Goal: Navigation & Orientation: Find specific page/section

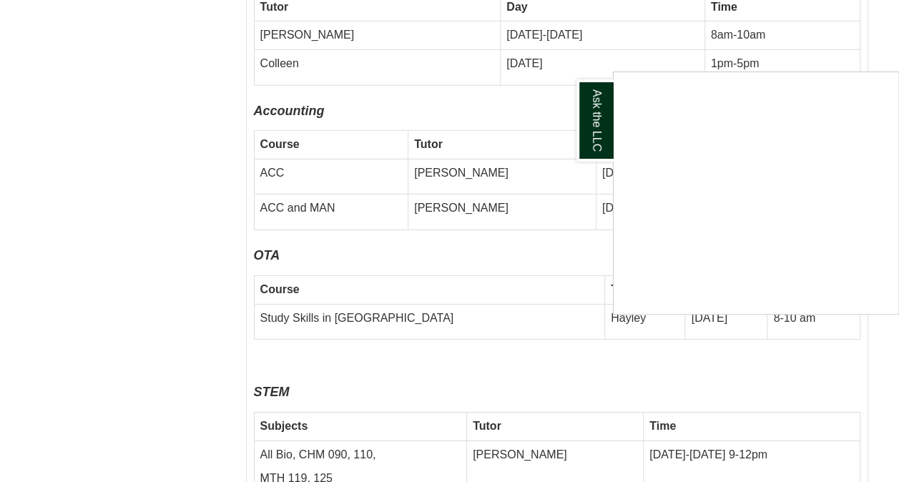
scroll to position [4919, 0]
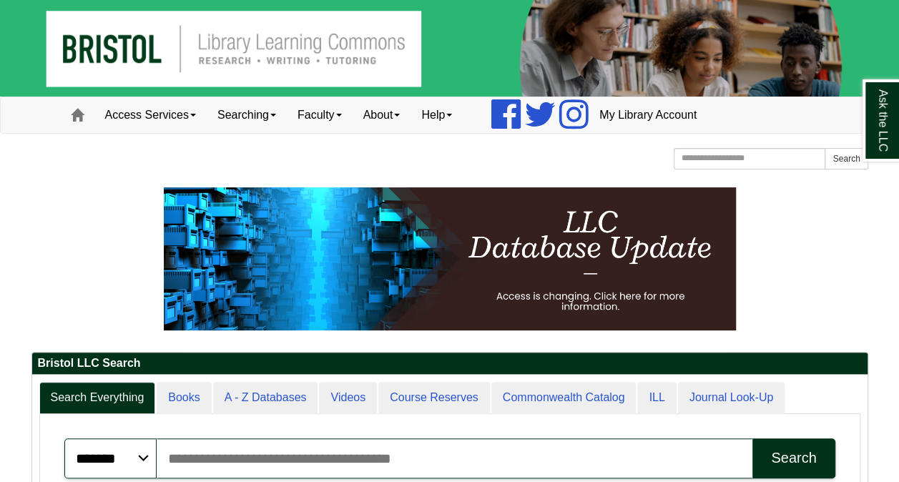
scroll to position [7, 7]
click at [652, 393] on link "ILL" at bounding box center [656, 398] width 39 height 32
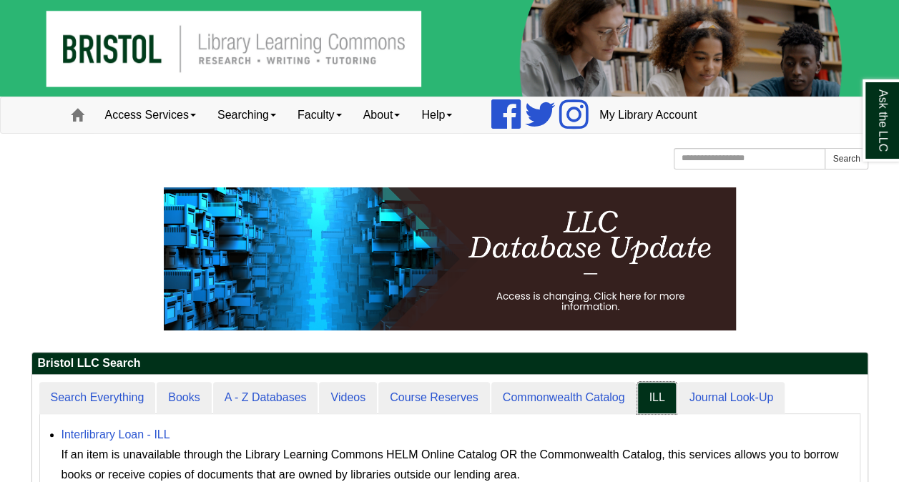
scroll to position [132, 835]
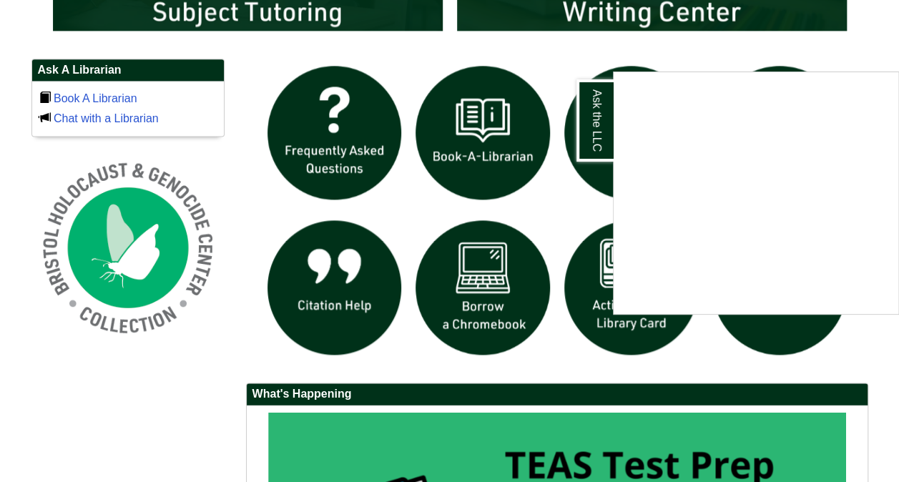
click at [878, 25] on div "Ask the LLC" at bounding box center [449, 241] width 899 height 482
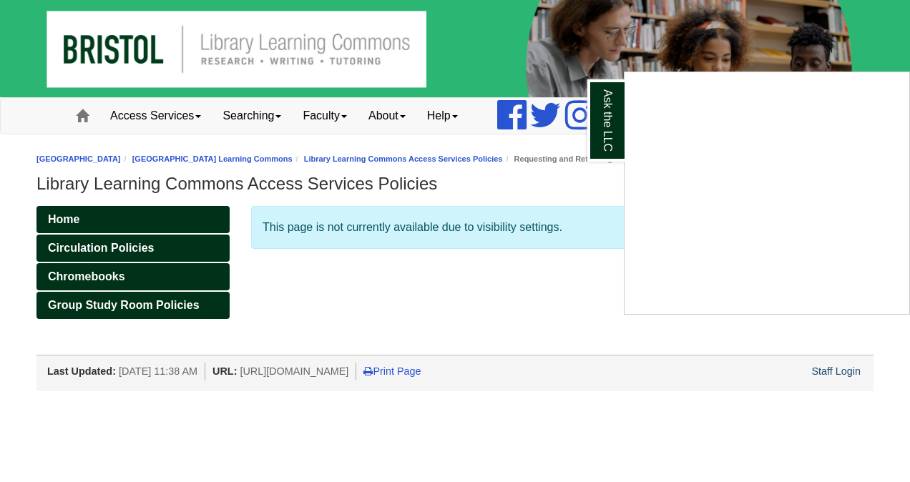
click at [504, 280] on div "Ask the LLC" at bounding box center [455, 241] width 910 height 482
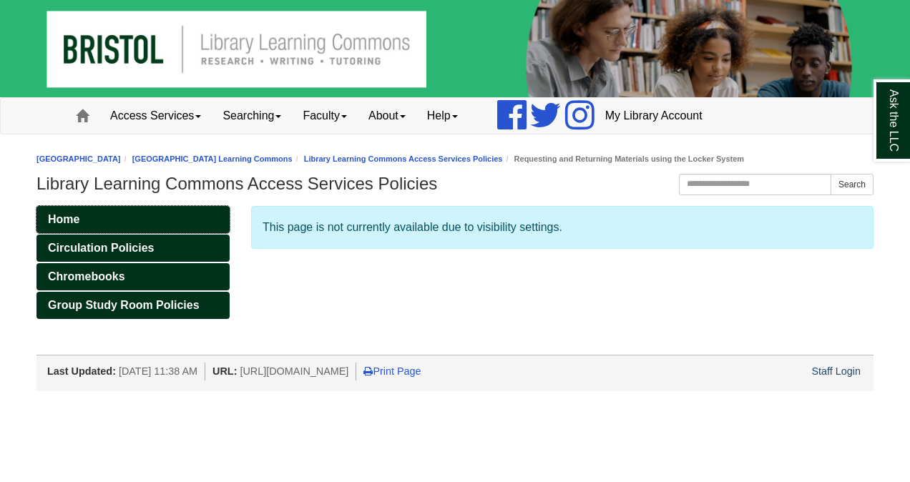
click at [142, 216] on link "Home" at bounding box center [132, 219] width 193 height 27
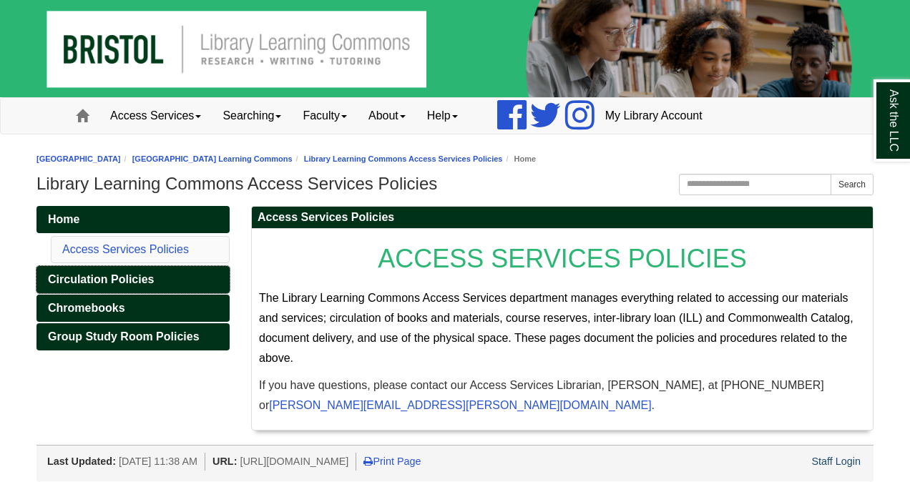
click at [170, 278] on link "Circulation Policies" at bounding box center [132, 279] width 193 height 27
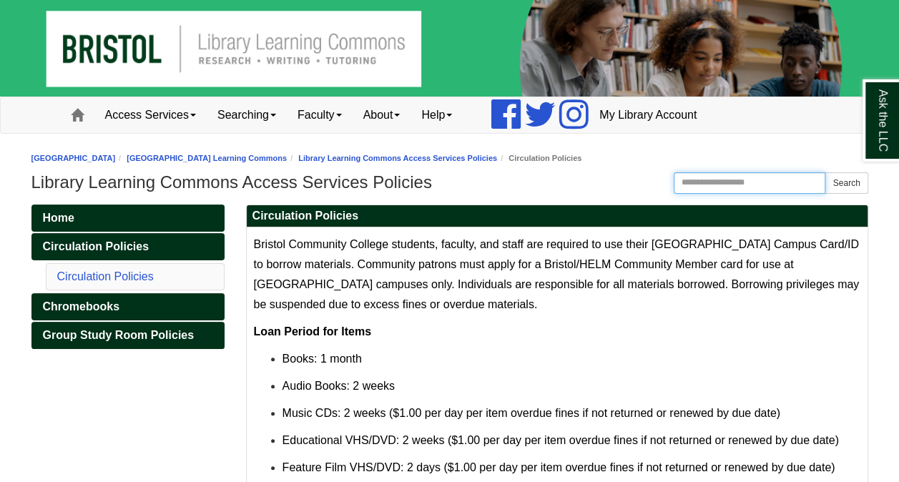
click at [732, 179] on input "Search the Website" at bounding box center [750, 182] width 152 height 21
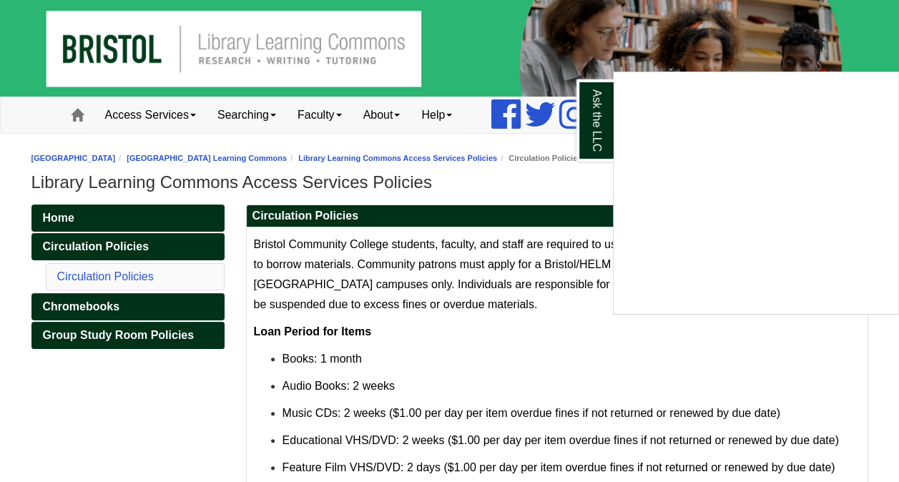
click at [505, 169] on div "Ask the LLC" at bounding box center [449, 241] width 899 height 482
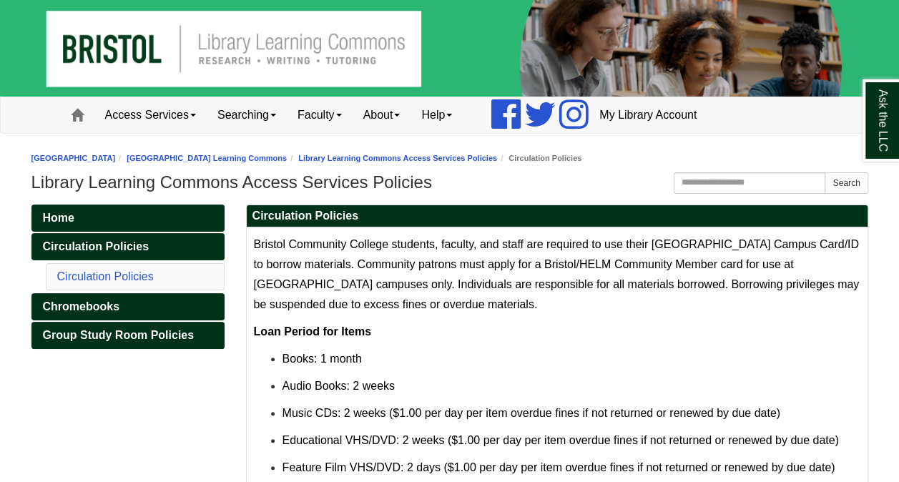
click at [720, 170] on div "Bristol Community College Bristol Community College Library Learning Commons We…" at bounding box center [449, 172] width 837 height 49
click at [717, 179] on input "Search the Website" at bounding box center [750, 182] width 152 height 21
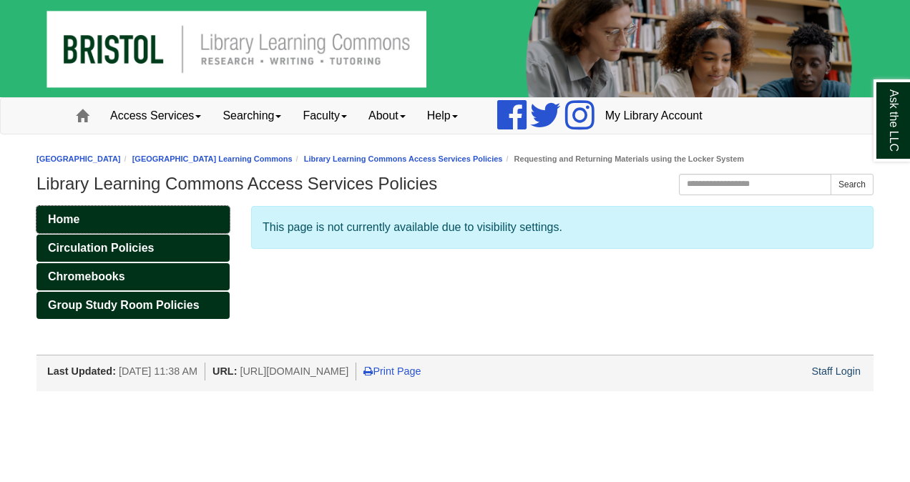
click at [117, 217] on link "Home" at bounding box center [132, 219] width 193 height 27
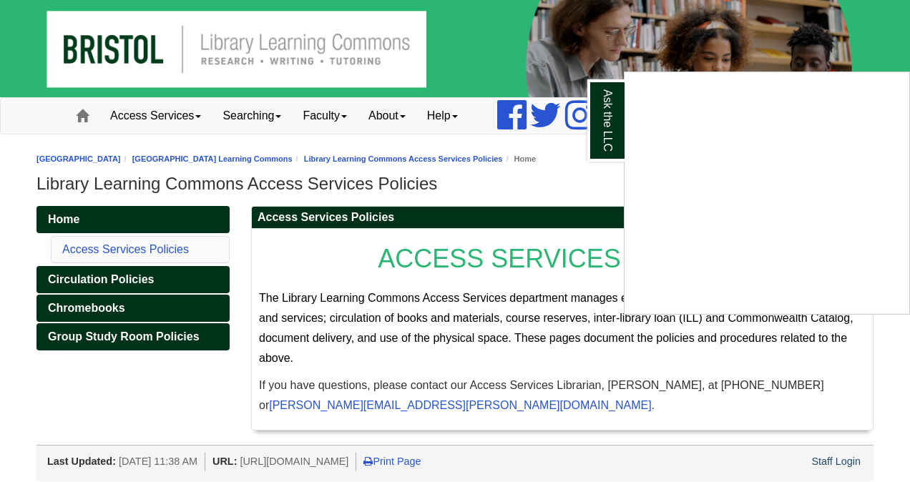
click at [870, 37] on div "Ask the LLC" at bounding box center [455, 241] width 910 height 482
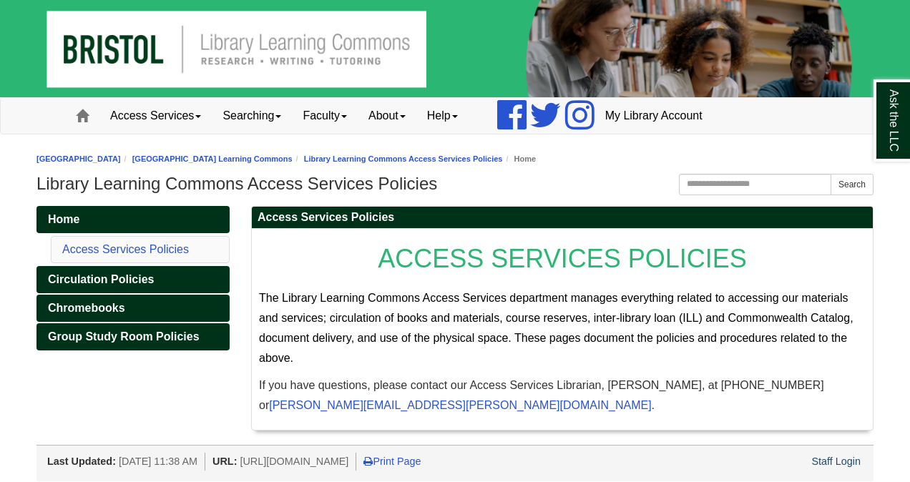
click at [162, 237] on li "Access Services Policies" at bounding box center [140, 249] width 179 height 27
click at [127, 276] on span "Circulation Policies" at bounding box center [101, 279] width 106 height 12
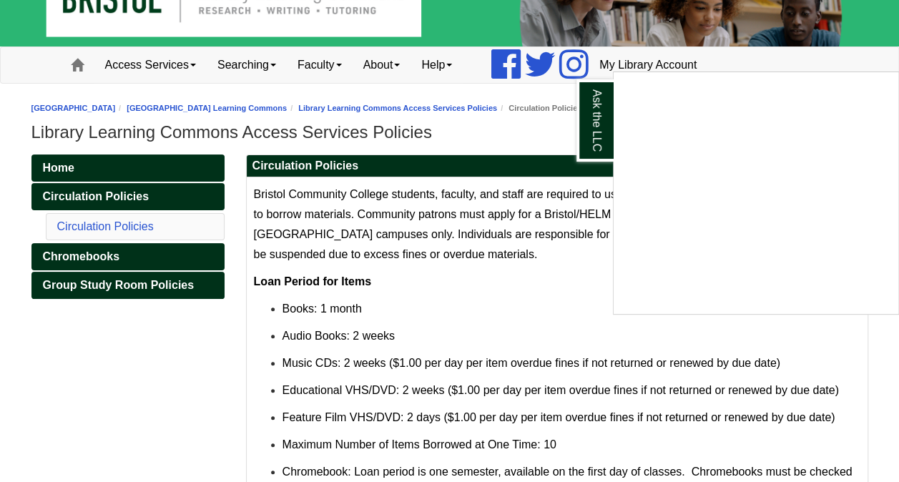
scroll to position [49, 0]
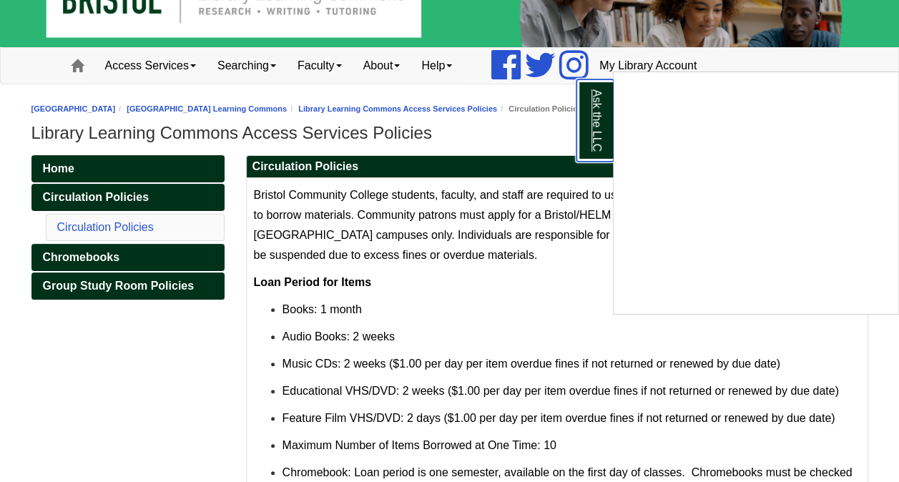
click at [597, 120] on link "Ask the LLC" at bounding box center [594, 120] width 37 height 82
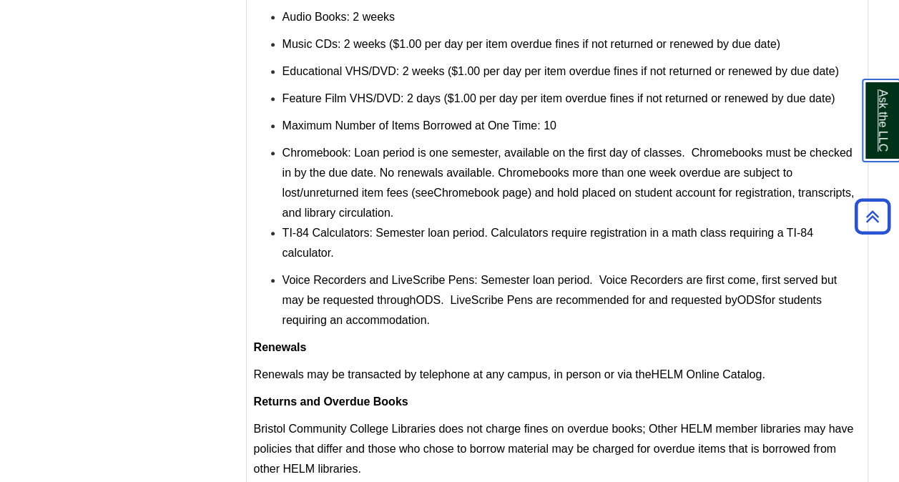
scroll to position [0, 0]
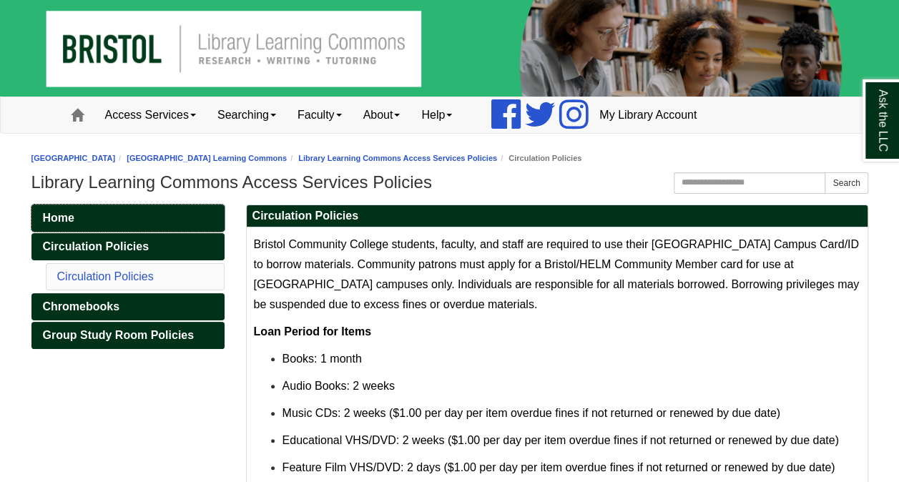
click at [89, 217] on link "Home" at bounding box center [127, 218] width 193 height 27
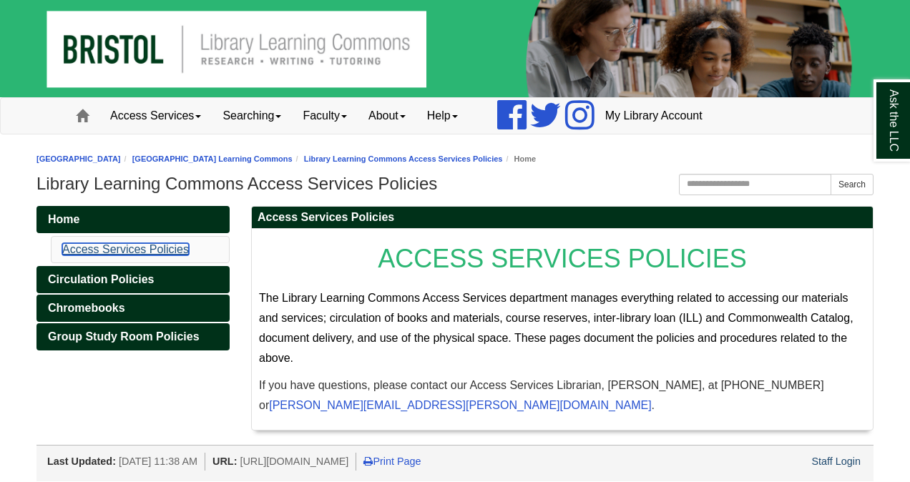
click at [153, 247] on link "Access Services Policies" at bounding box center [125, 249] width 127 height 12
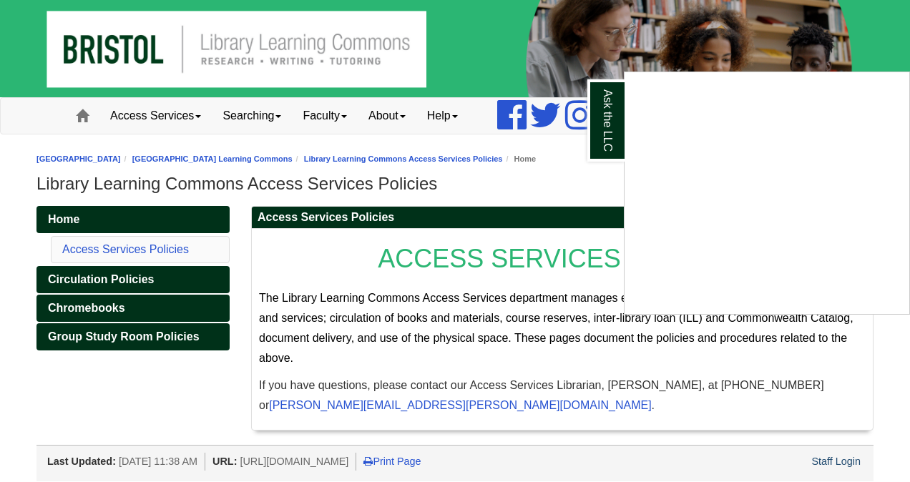
click at [840, 459] on div "Ask the LLC" at bounding box center [455, 241] width 910 height 482
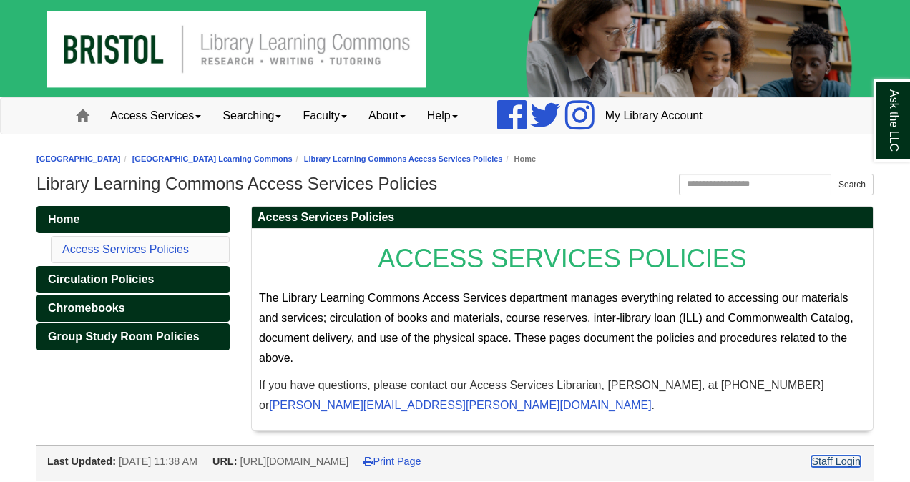
click at [827, 456] on link "Staff Login" at bounding box center [835, 461] width 49 height 11
click at [199, 107] on link "Access Services" at bounding box center [155, 116] width 112 height 36
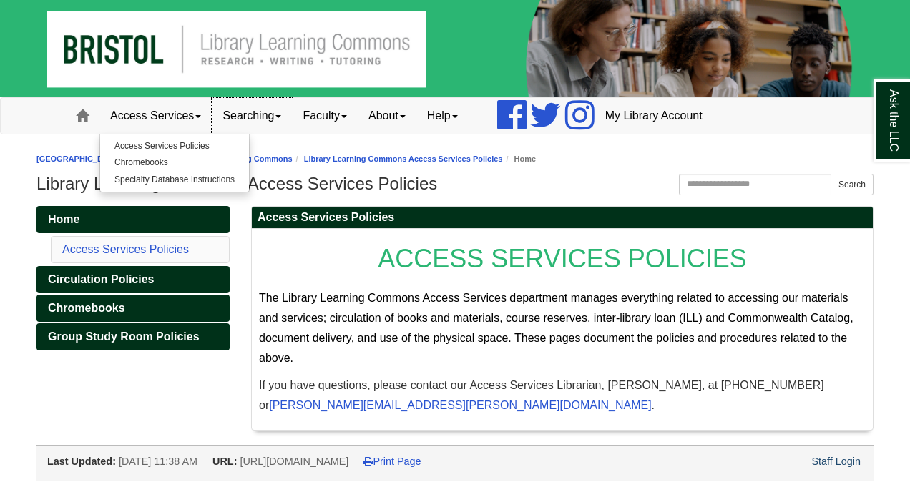
click at [264, 114] on link "Searching" at bounding box center [252, 116] width 80 height 36
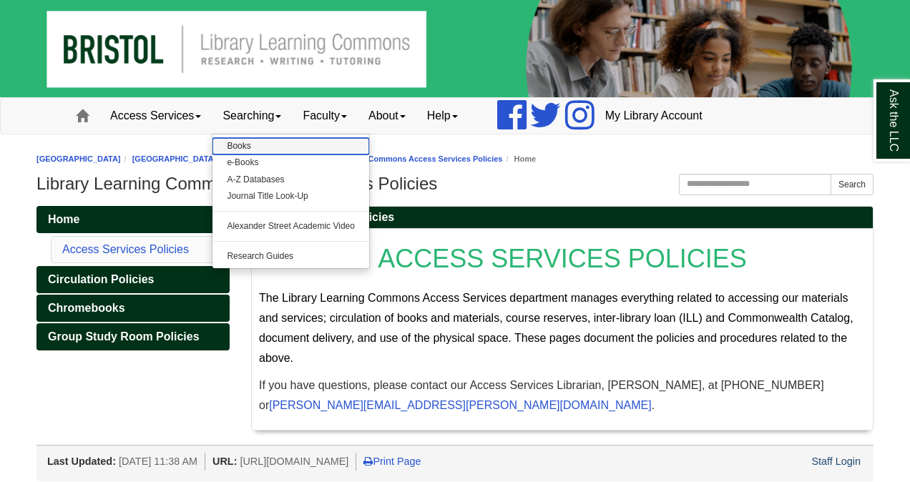
click at [257, 142] on link "Books" at bounding box center [290, 146] width 157 height 16
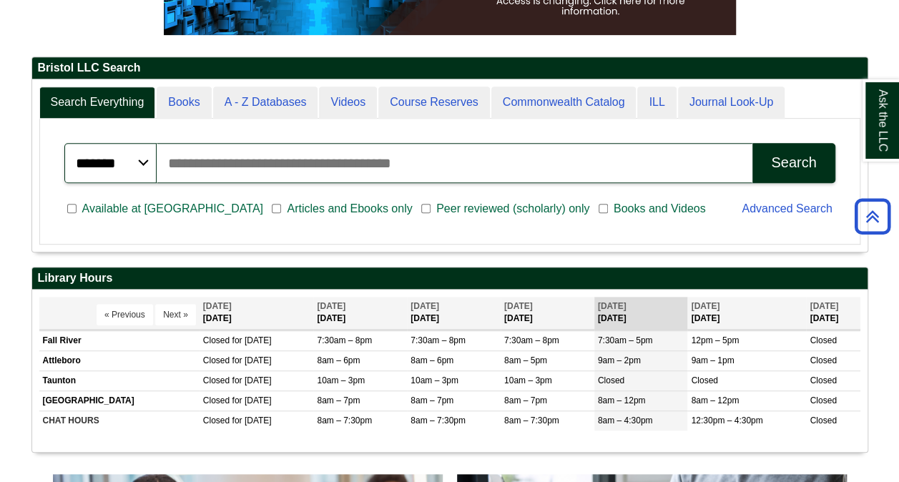
scroll to position [7, 7]
click at [458, 104] on link "Course Reserves" at bounding box center [434, 103] width 112 height 32
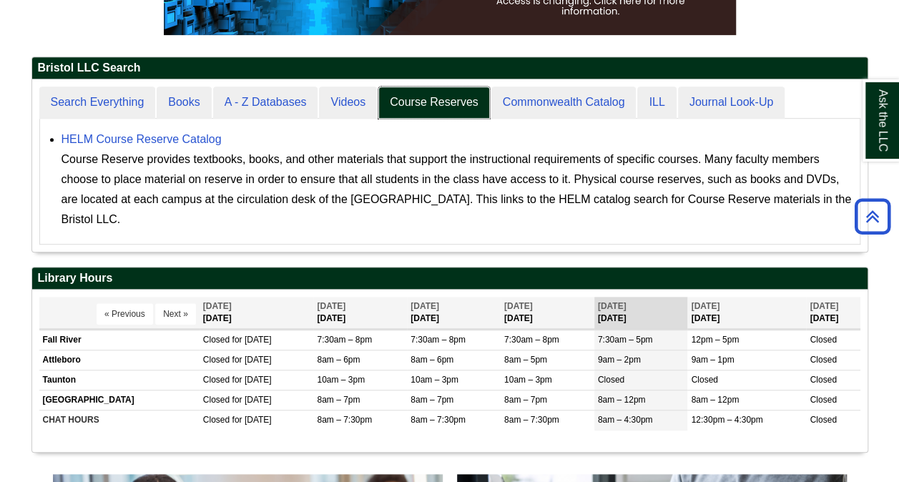
scroll to position [172, 835]
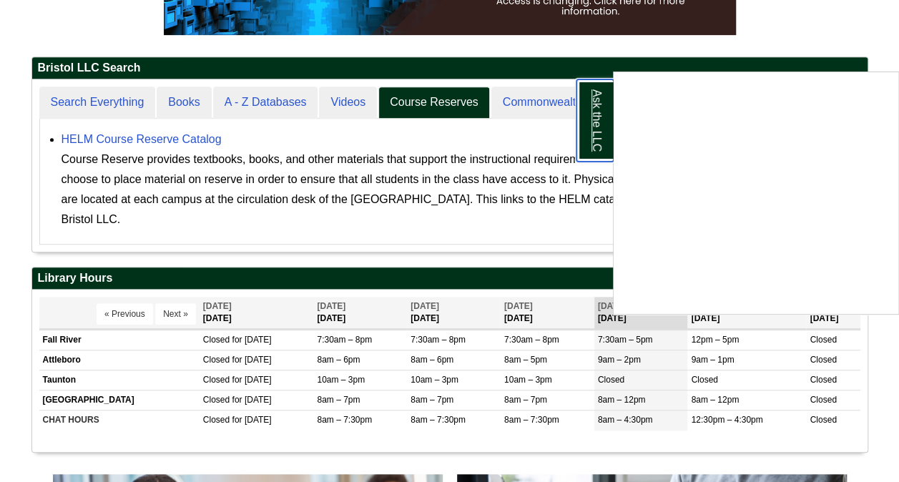
click at [605, 106] on link "Ask the LLC" at bounding box center [594, 120] width 37 height 82
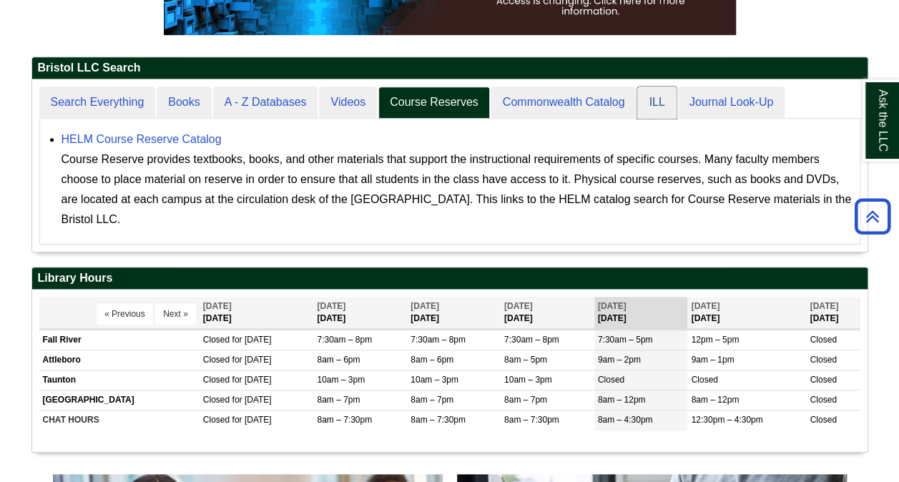
click at [667, 99] on link "ILL" at bounding box center [656, 103] width 39 height 32
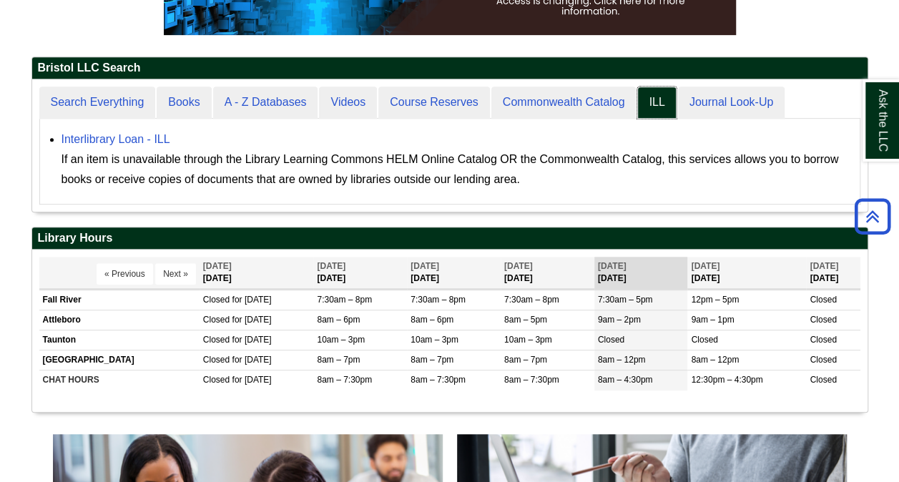
scroll to position [133, 835]
click at [598, 97] on link "Commonwealth Catalog" at bounding box center [563, 103] width 145 height 32
